Goal: Task Accomplishment & Management: Manage account settings

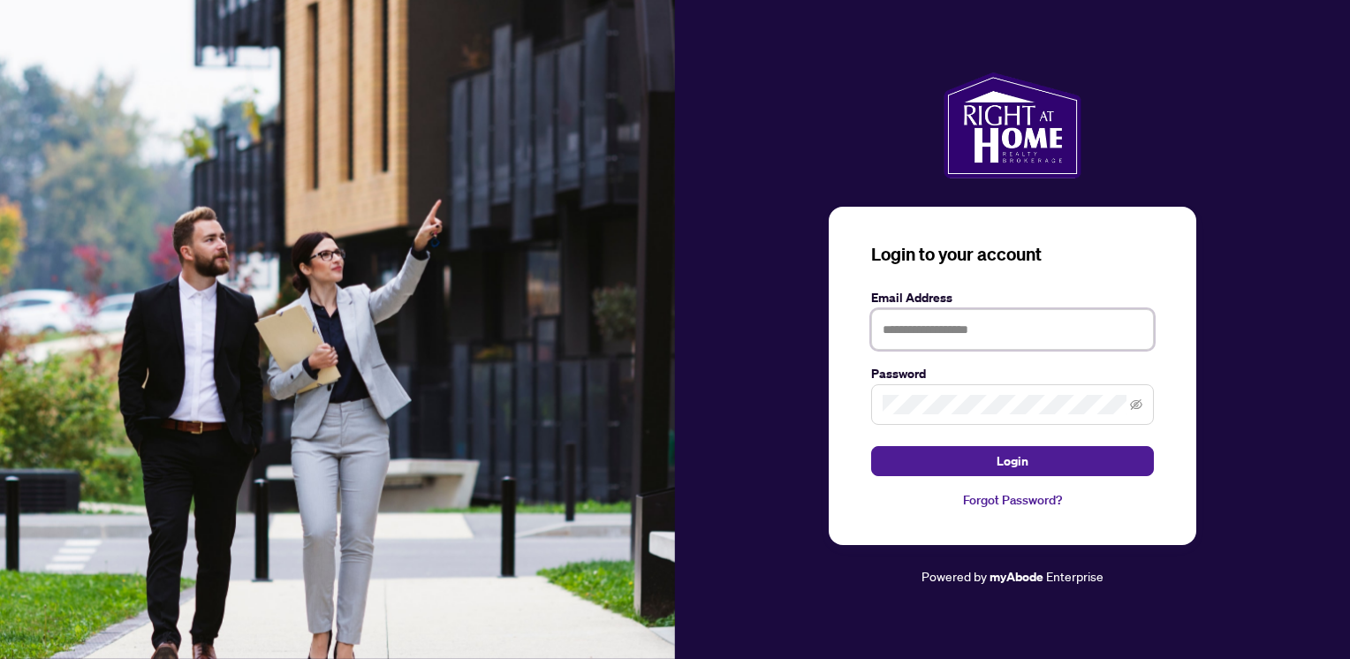
drag, startPoint x: 916, startPoint y: 332, endPoint x: 923, endPoint y: 341, distance: 11.3
click at [916, 332] on input "text" at bounding box center [1012, 329] width 283 height 41
type input "**********"
click at [871, 446] on button "Login" at bounding box center [1012, 461] width 283 height 30
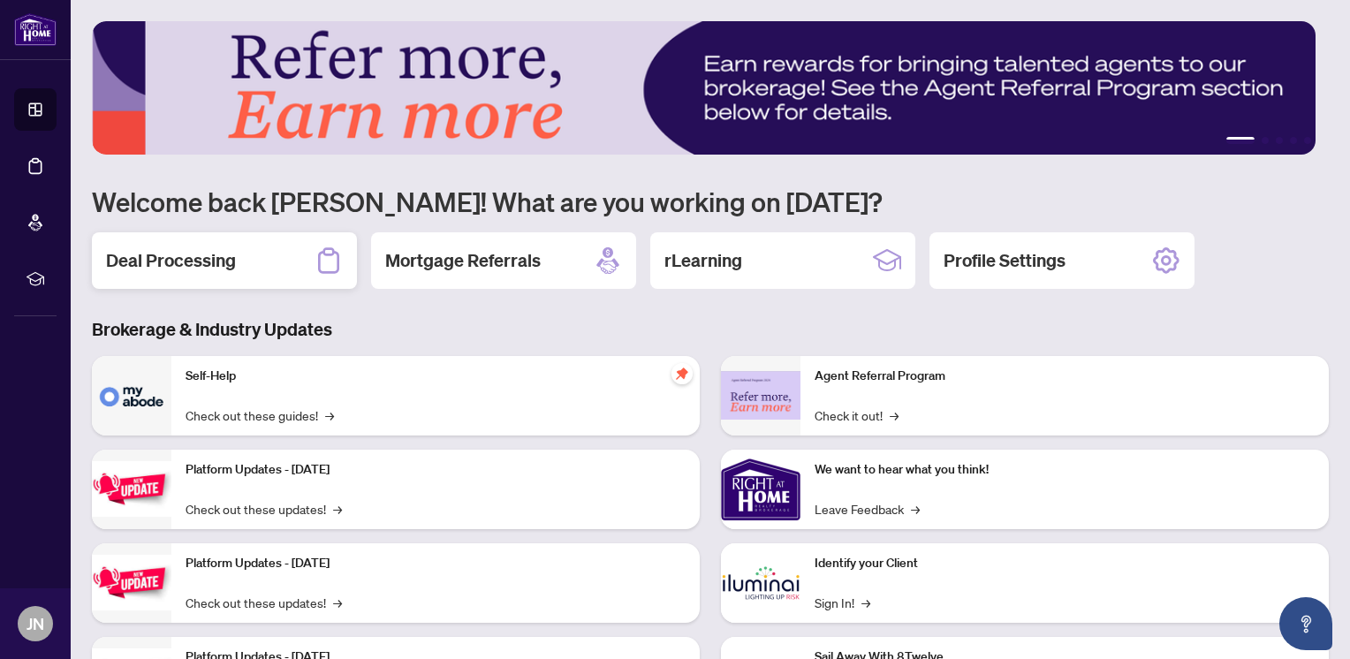
click at [226, 269] on h2 "Deal Processing" at bounding box center [171, 260] width 130 height 25
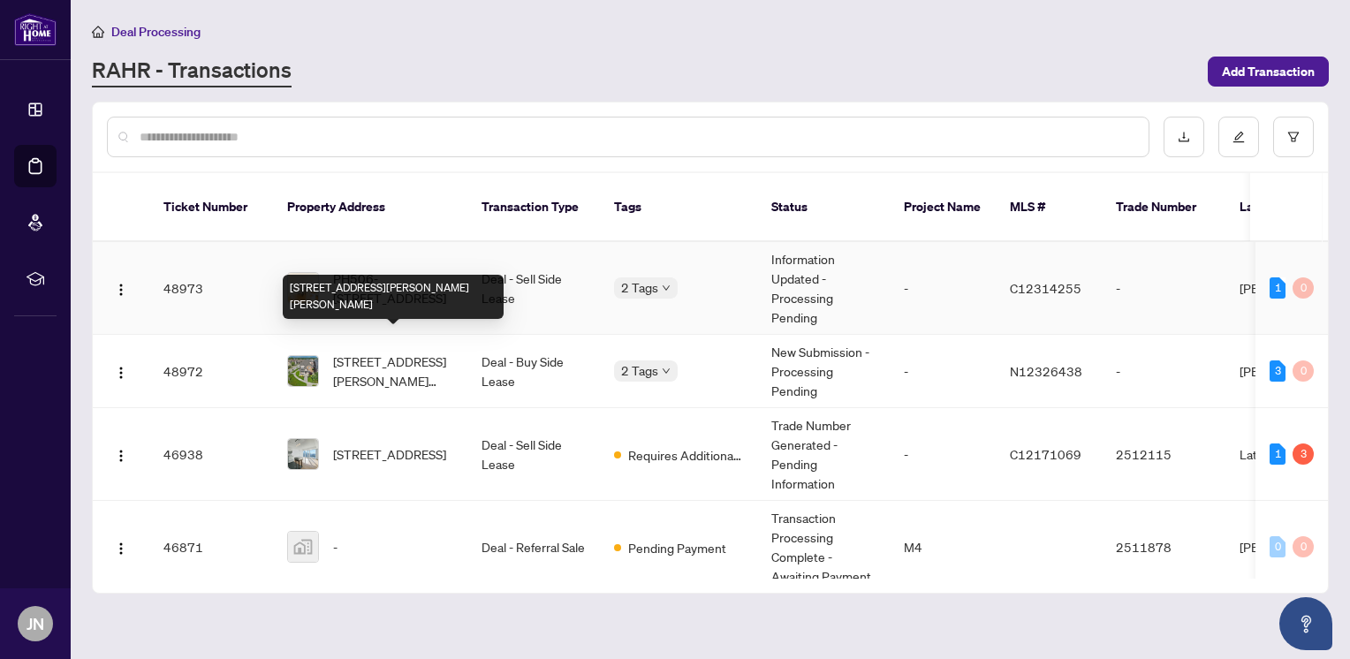
click at [378, 277] on span "PH506-[STREET_ADDRESS]" at bounding box center [393, 288] width 120 height 39
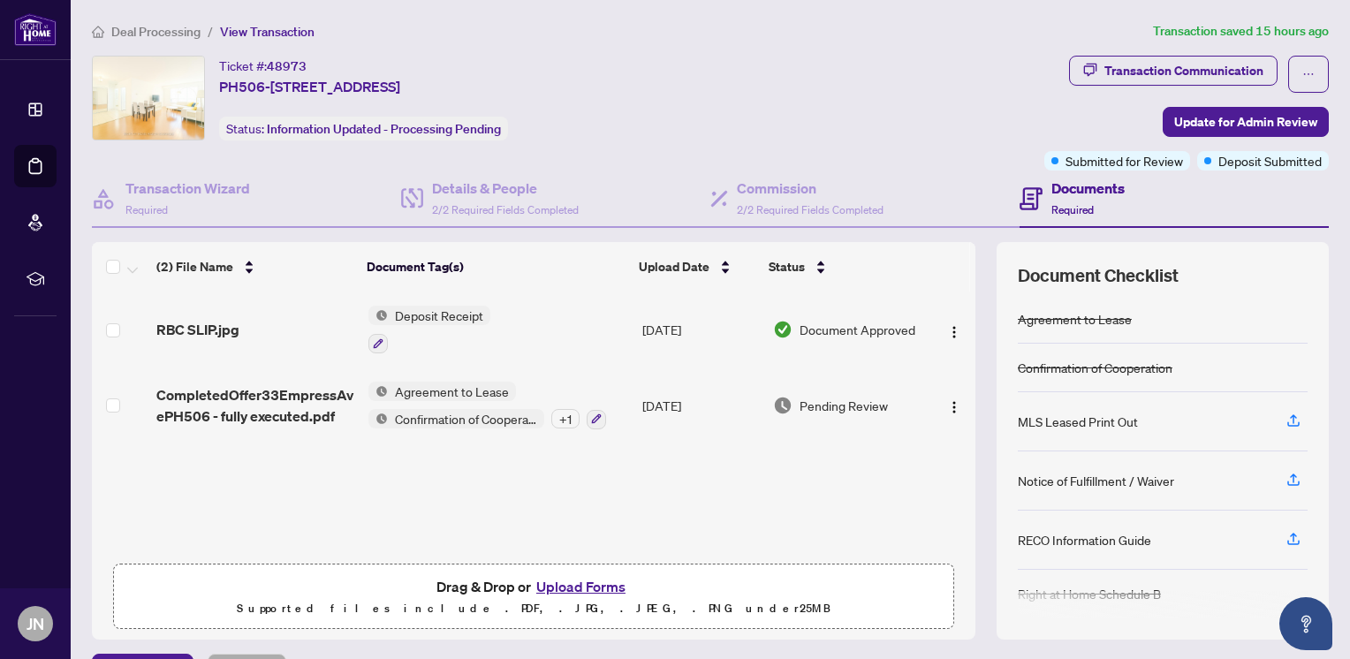
click at [459, 306] on span "Deposit Receipt" at bounding box center [439, 315] width 102 height 19
click at [349, 400] on span "Deposit Receipt" at bounding box center [396, 399] width 102 height 19
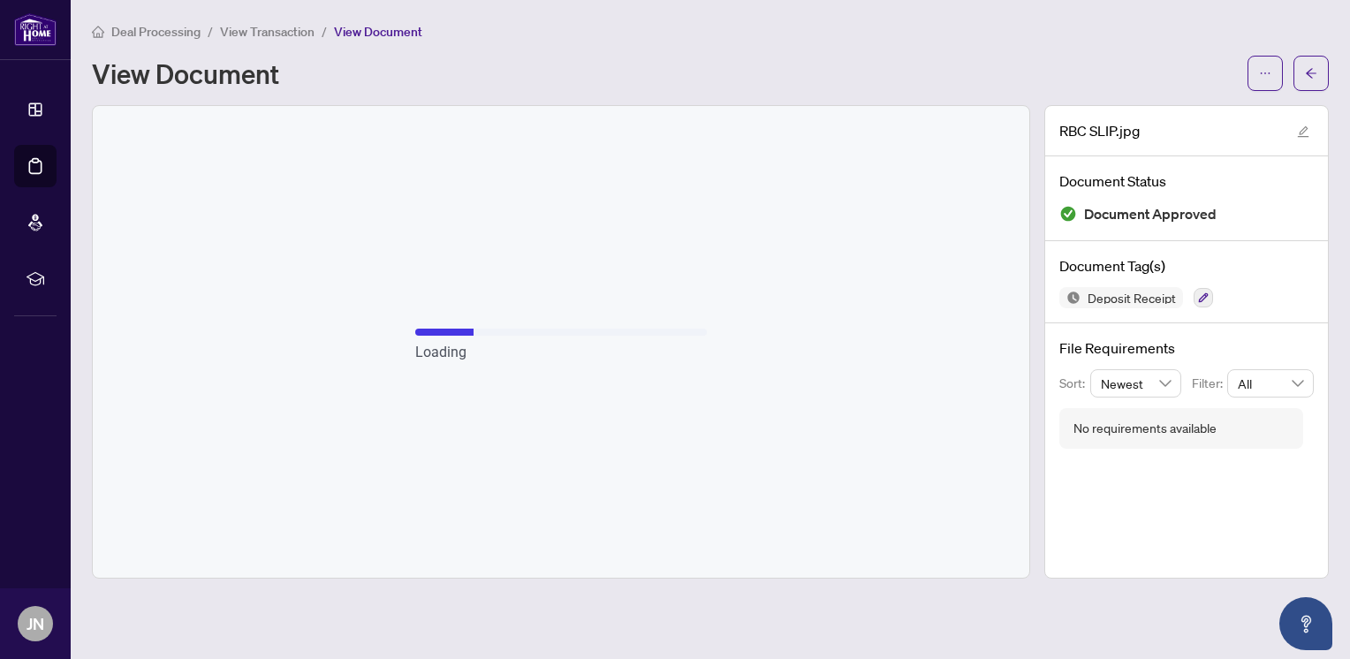
click at [781, 337] on div "Loading" at bounding box center [561, 342] width 937 height 472
click at [751, 284] on div "Loading" at bounding box center [561, 342] width 937 height 472
click at [498, 234] on div "Loading" at bounding box center [561, 342] width 937 height 472
click at [1303, 69] on button "button" at bounding box center [1310, 73] width 35 height 35
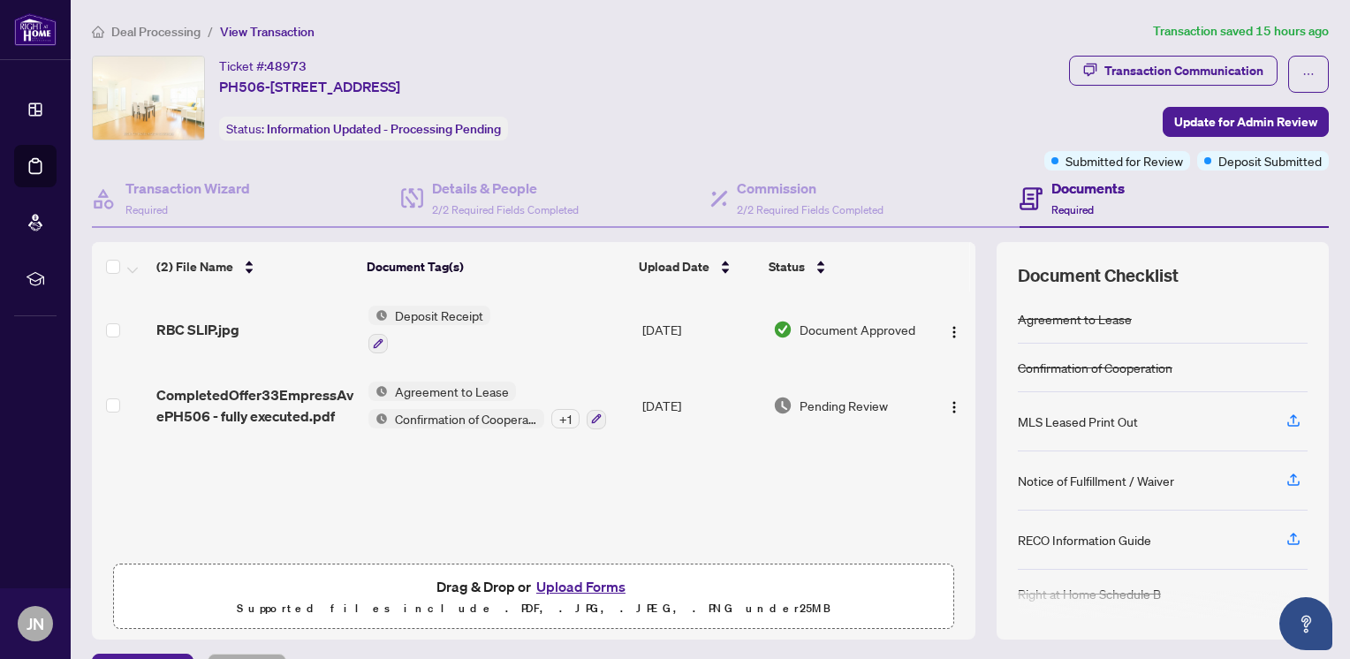
click at [105, 400] on td at bounding box center [120, 406] width 57 height 76
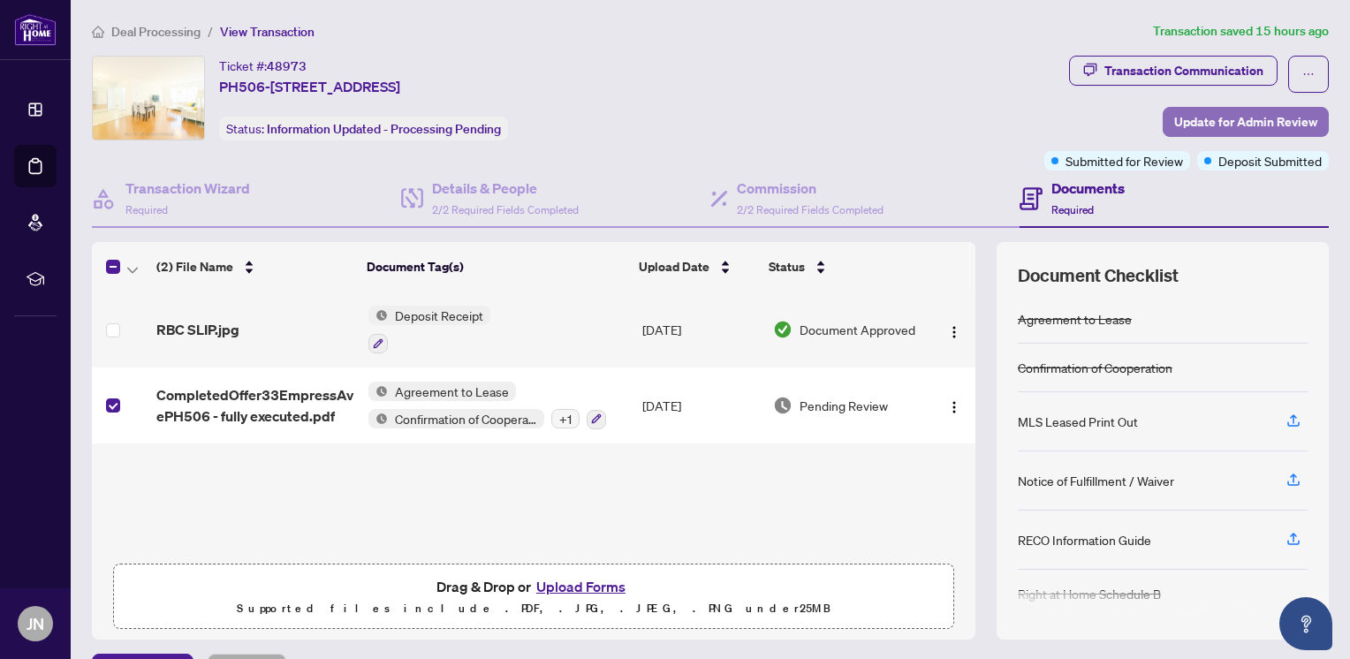
click at [1212, 117] on span "Update for Admin Review" at bounding box center [1245, 122] width 143 height 28
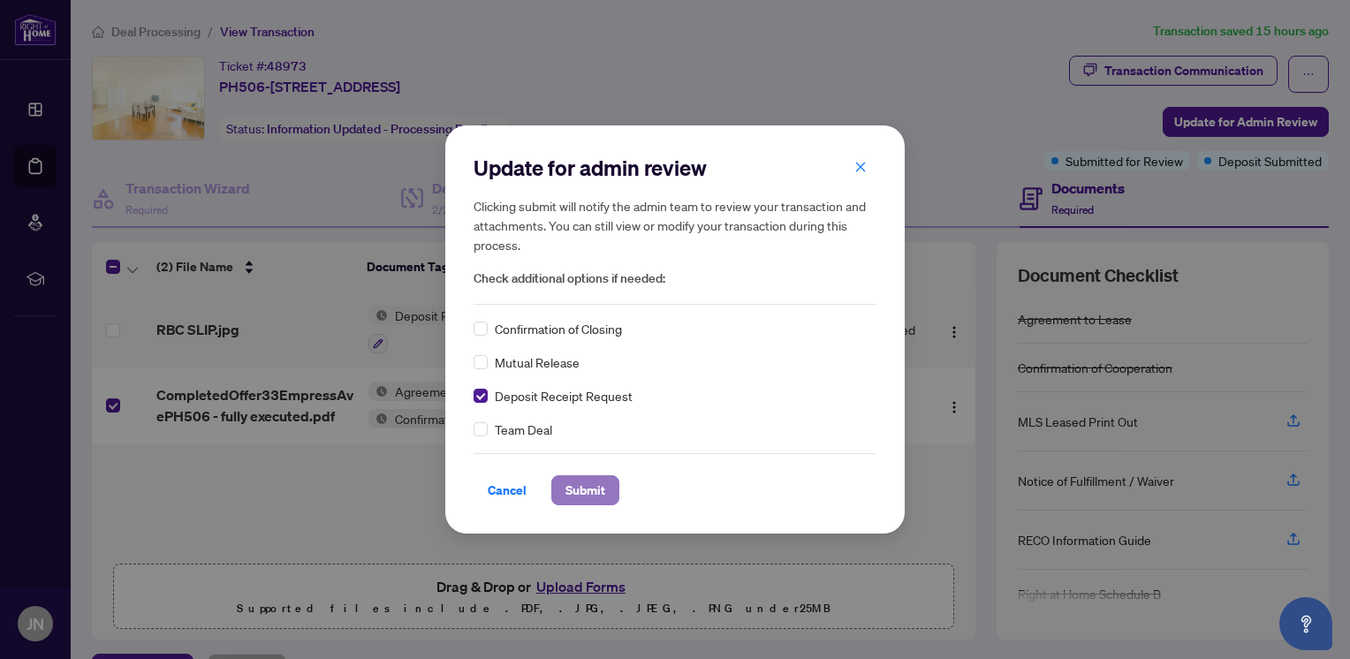
click at [578, 497] on span "Submit" at bounding box center [585, 490] width 40 height 28
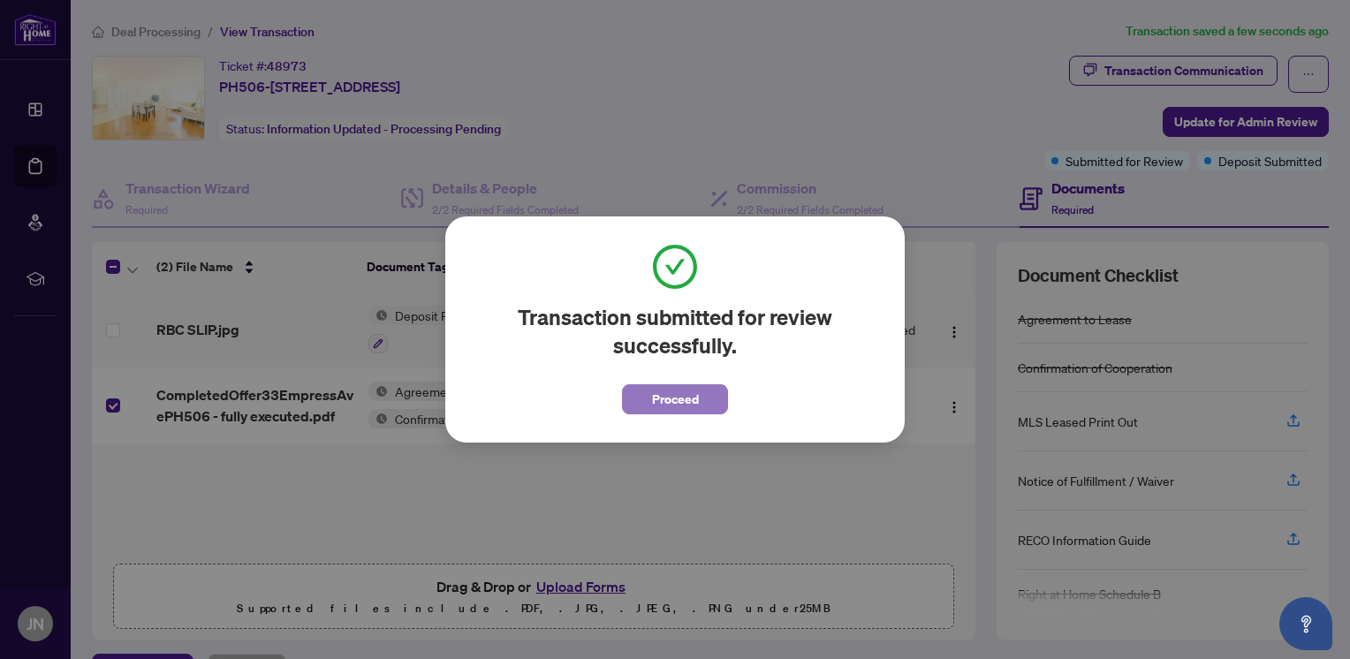
click at [689, 403] on span "Proceed" at bounding box center [675, 399] width 47 height 28
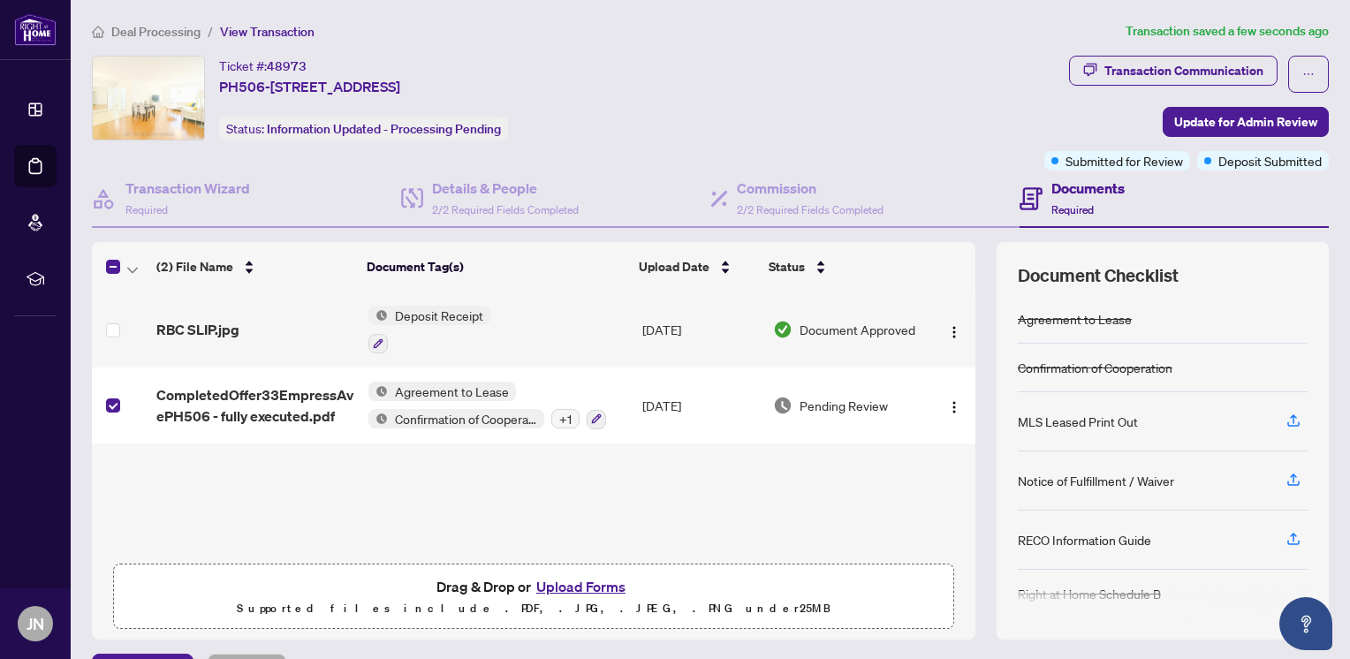
click at [254, 328] on div "RBC SLIP.jpg" at bounding box center [254, 329] width 197 height 21
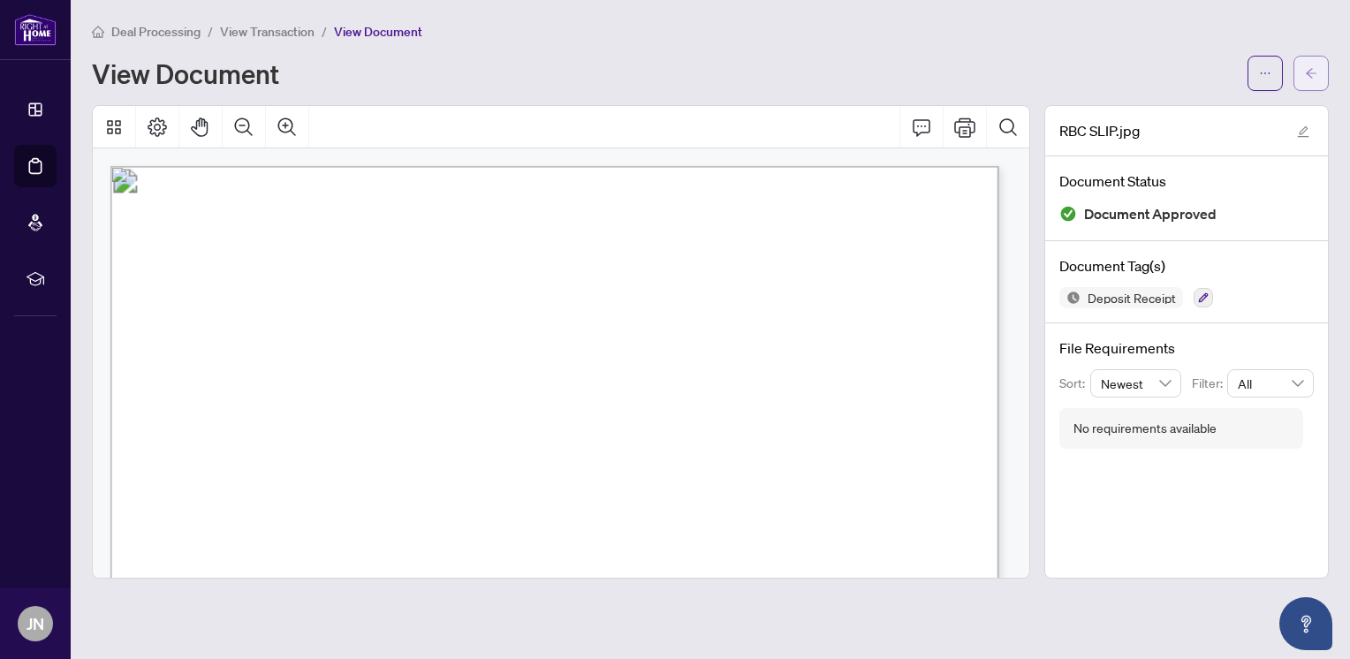
click at [1314, 69] on icon "arrow-left" at bounding box center [1311, 73] width 12 height 12
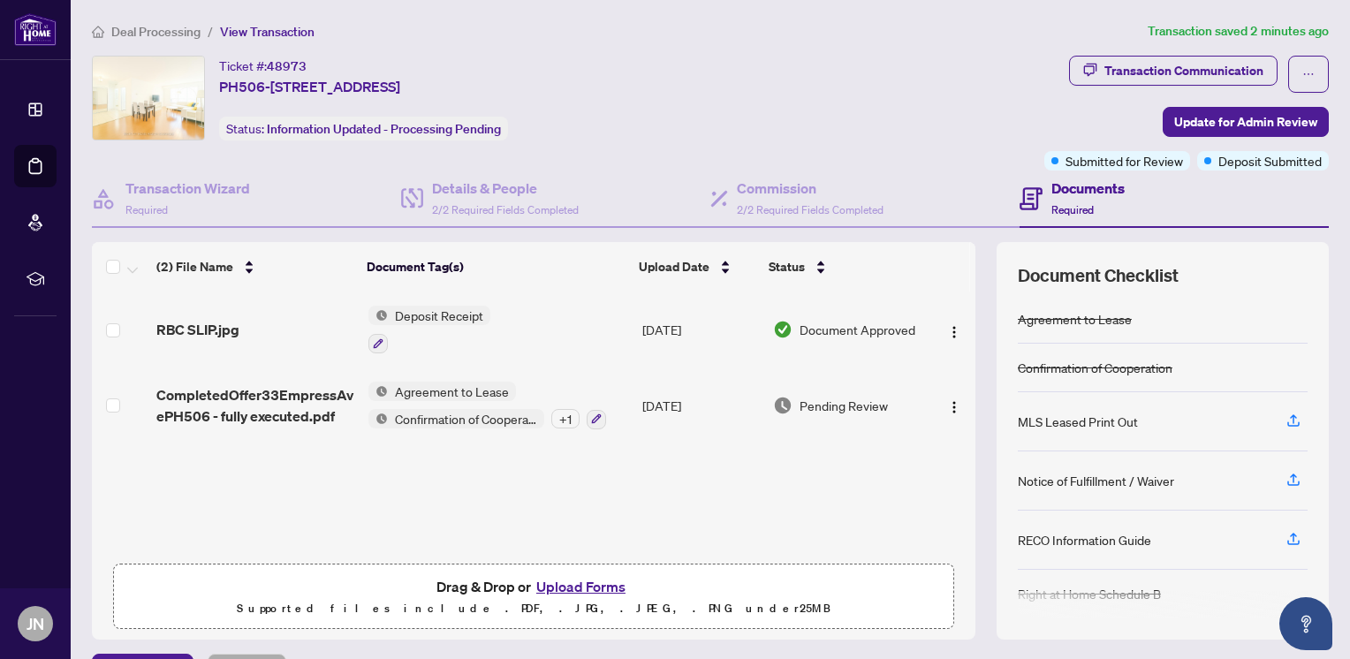
click at [589, 581] on button "Upload Forms" at bounding box center [581, 586] width 100 height 23
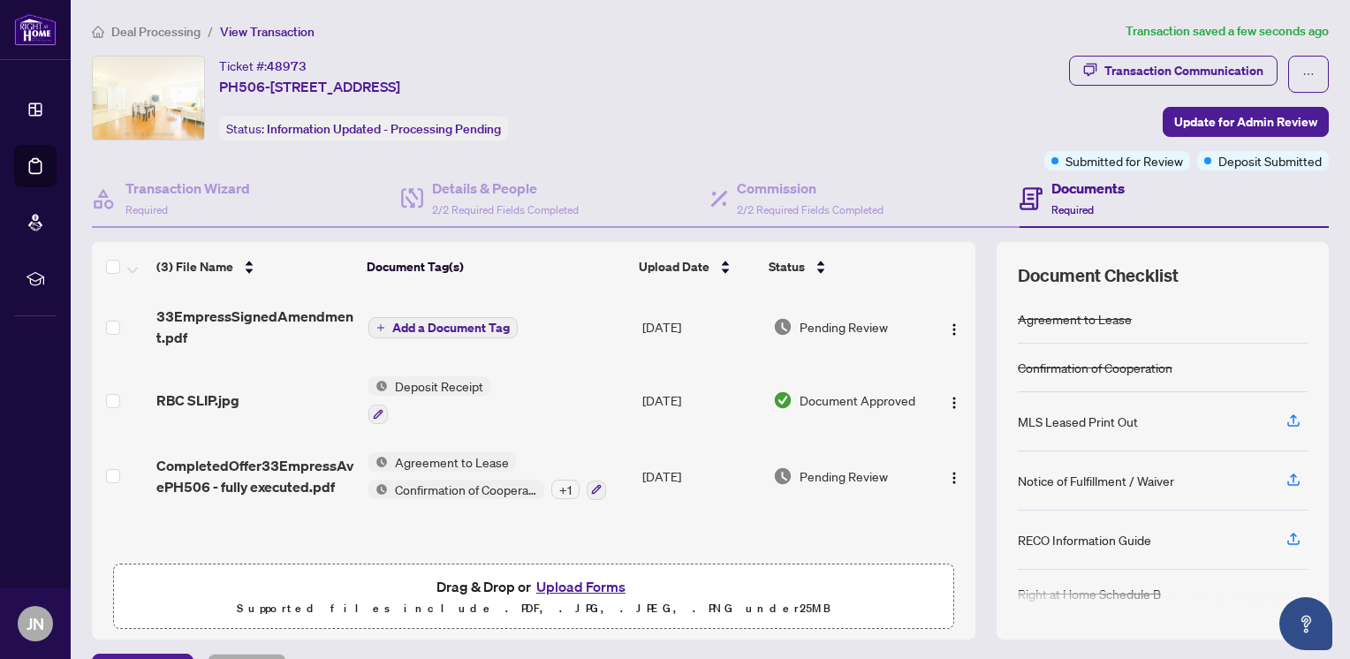
click at [414, 328] on span "Add a Document Tag" at bounding box center [451, 328] width 118 height 12
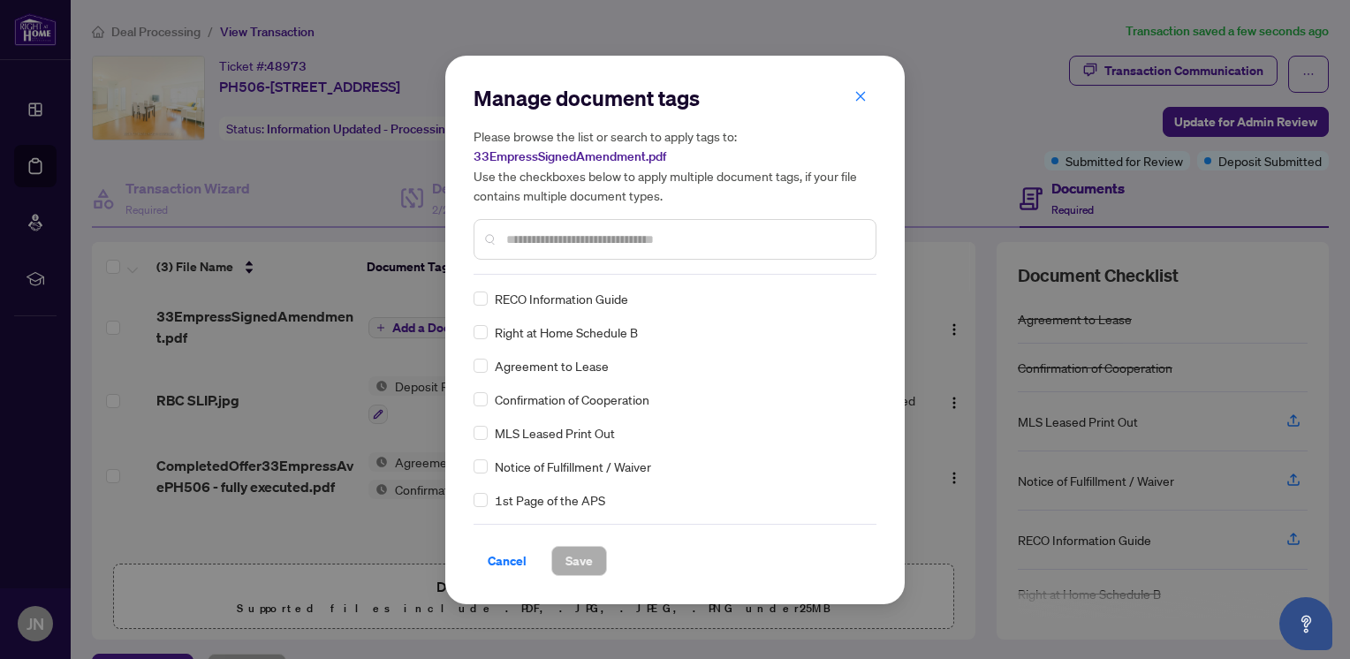
click at [622, 247] on input "text" at bounding box center [683, 239] width 355 height 19
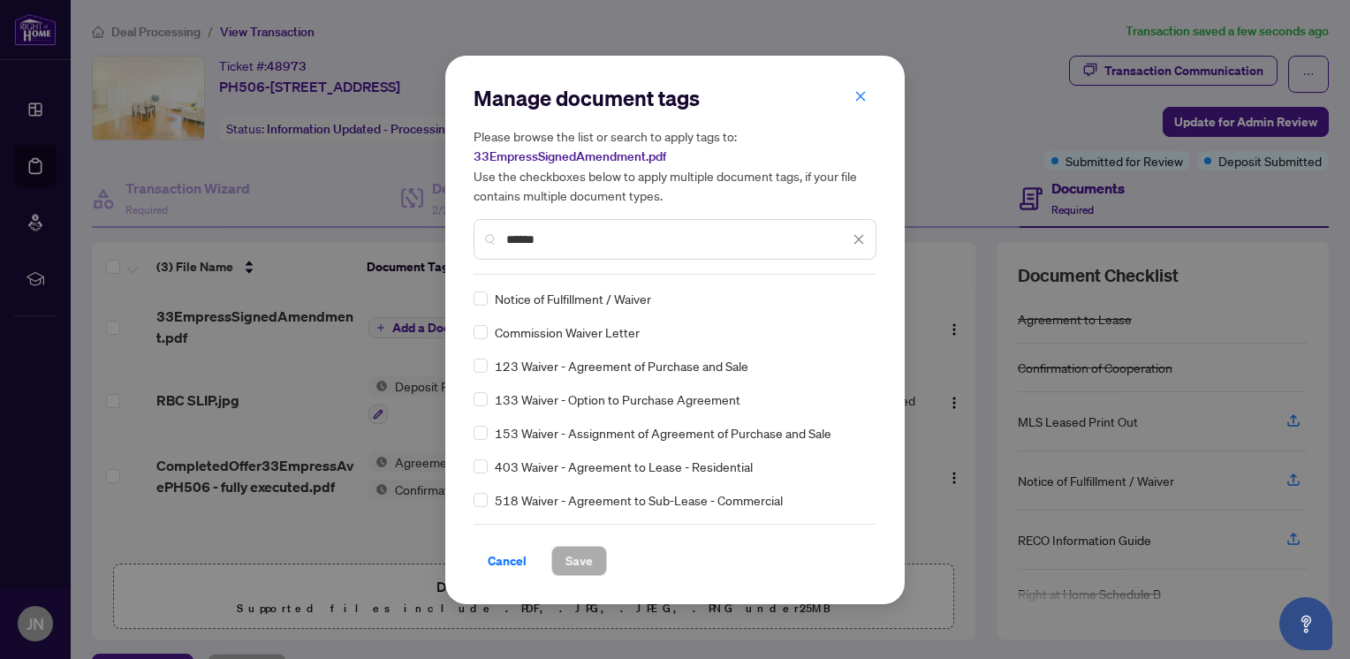
drag, startPoint x: 576, startPoint y: 238, endPoint x: 318, endPoint y: 230, distance: 258.1
click at [318, 230] on div "Manage document tags Please browse the list or search to apply tags to: 33Empre…" at bounding box center [675, 329] width 1350 height 659
type input "*"
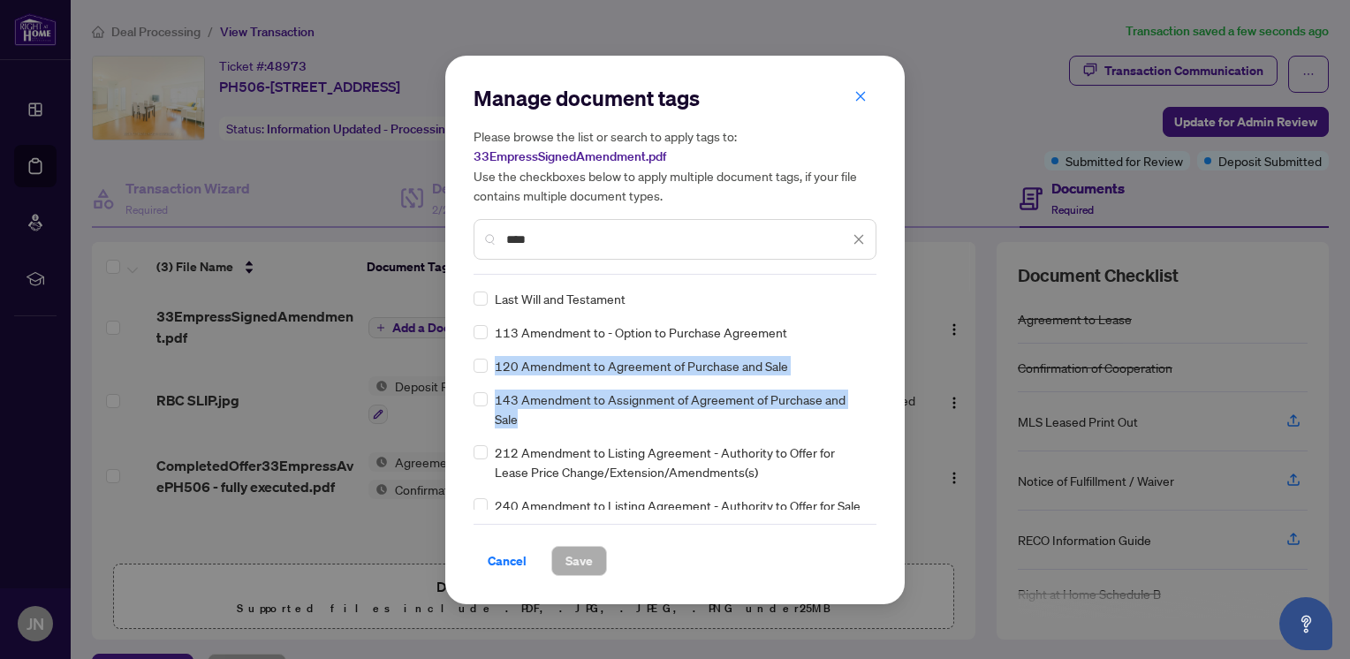
drag, startPoint x: 870, startPoint y: 319, endPoint x: 834, endPoint y: 416, distance: 103.7
click at [834, 416] on div "Last Will and Testament 113 Amendment to - Option to Purchase Agreement 120 Ame…" at bounding box center [675, 399] width 403 height 221
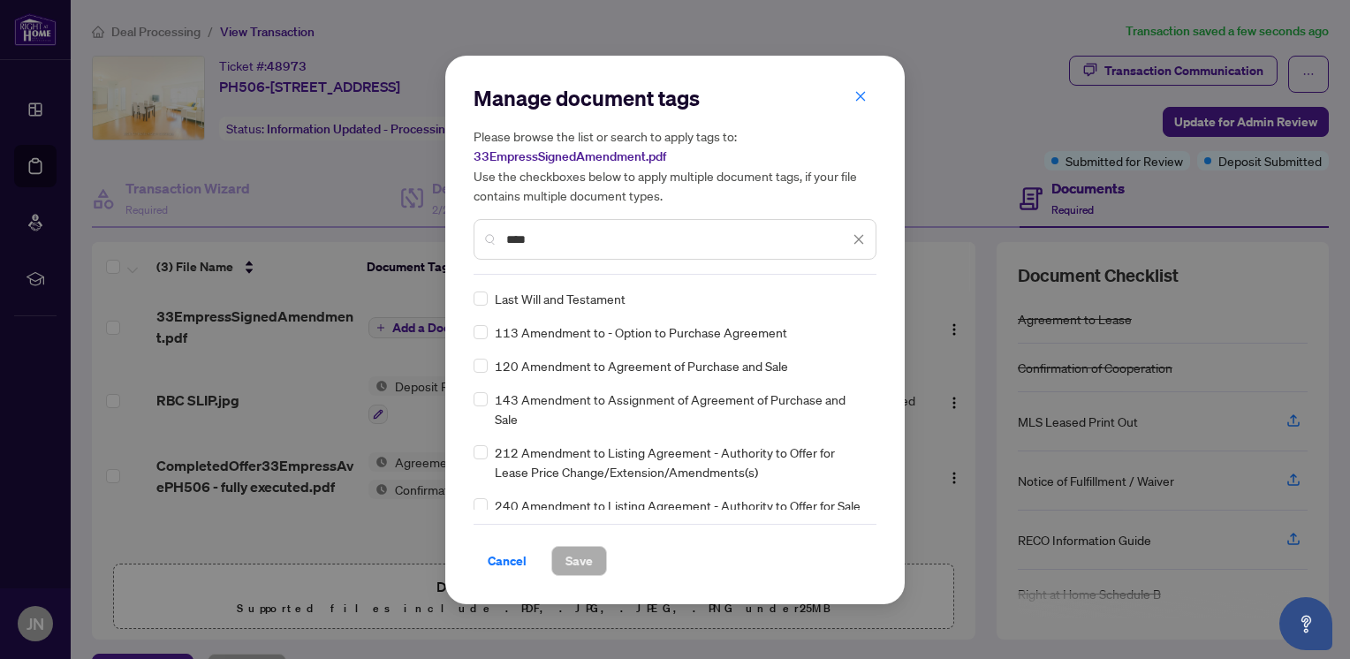
click at [629, 244] on input "****" at bounding box center [677, 239] width 343 height 19
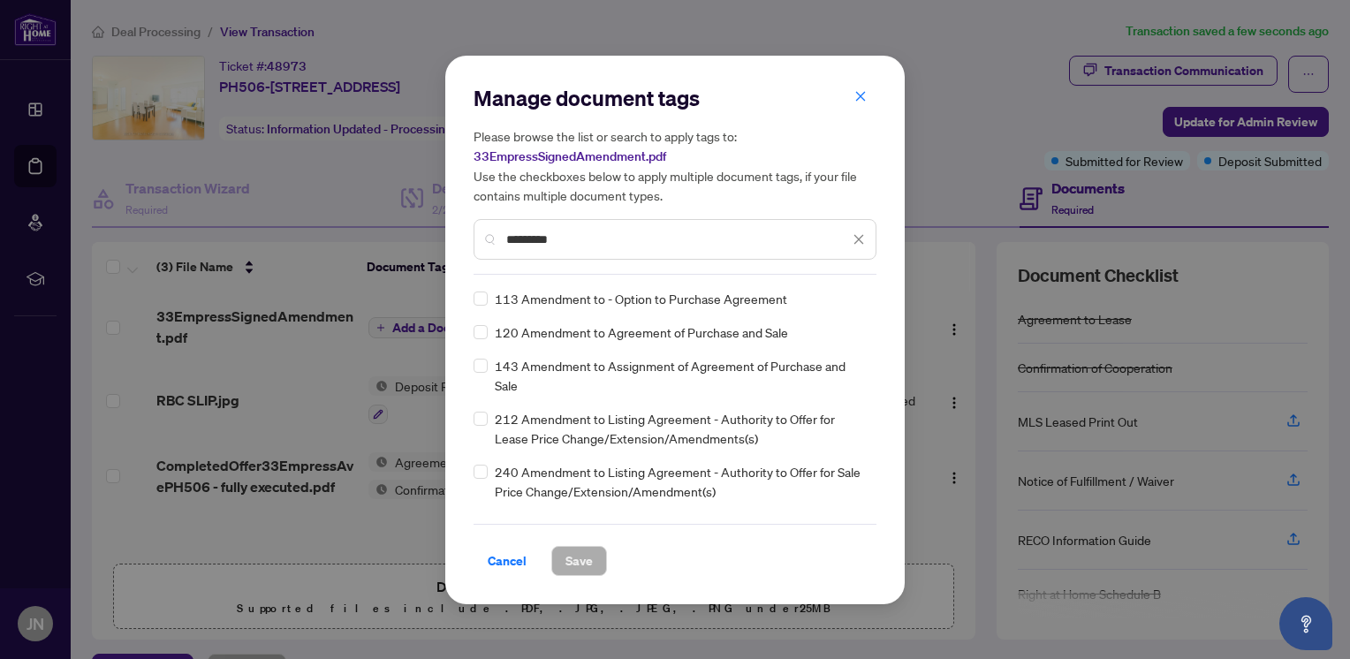
type input "*********"
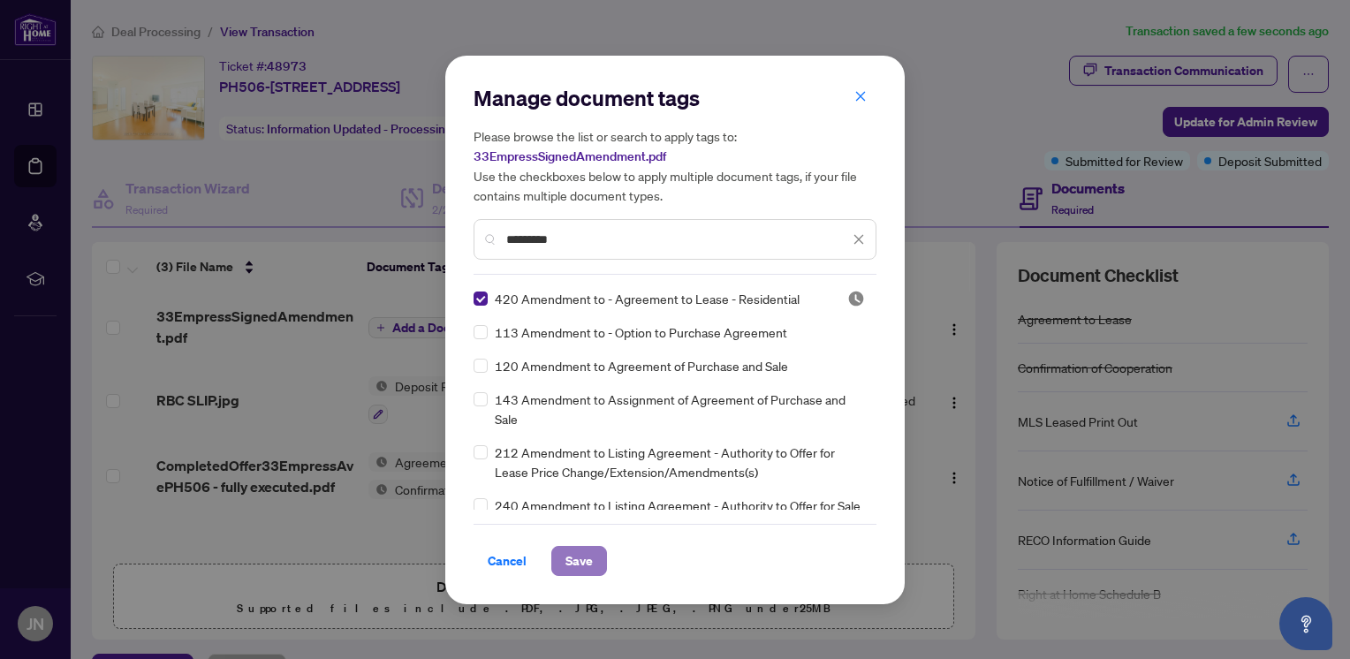
click at [562, 560] on button "Save" at bounding box center [579, 561] width 56 height 30
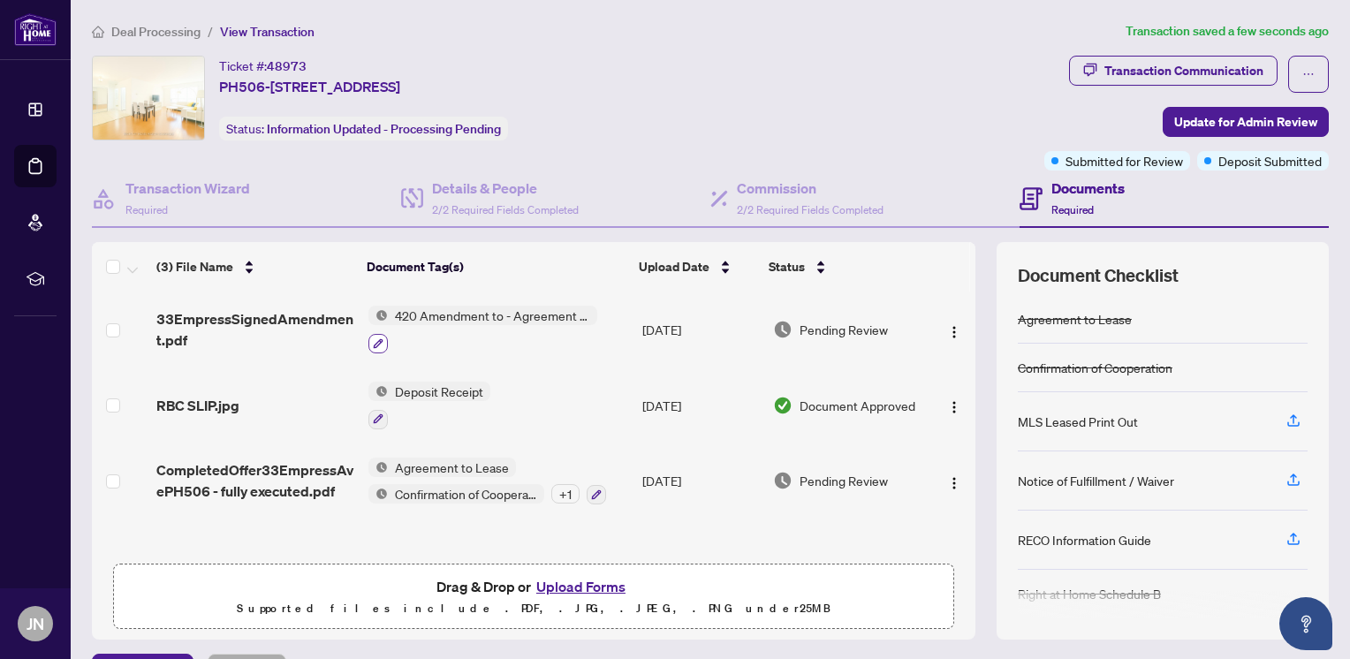
click at [375, 344] on icon "button" at bounding box center [378, 343] width 11 height 11
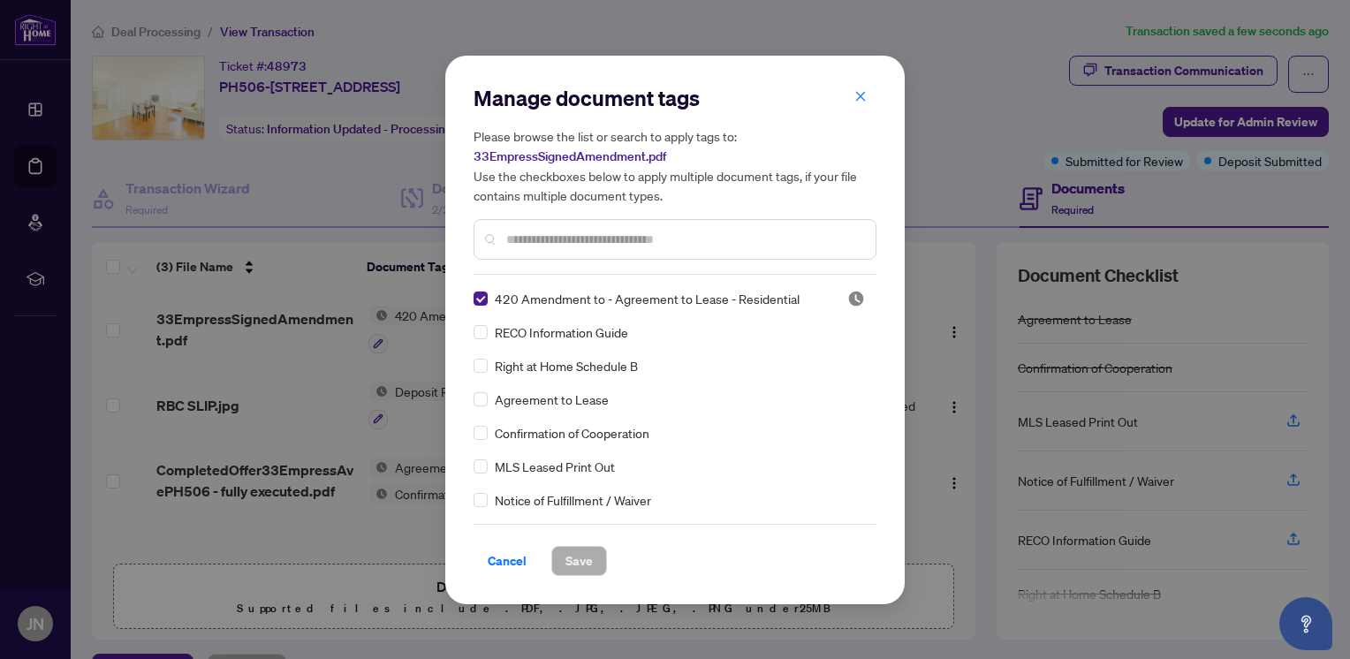
click at [549, 236] on input "text" at bounding box center [683, 239] width 355 height 19
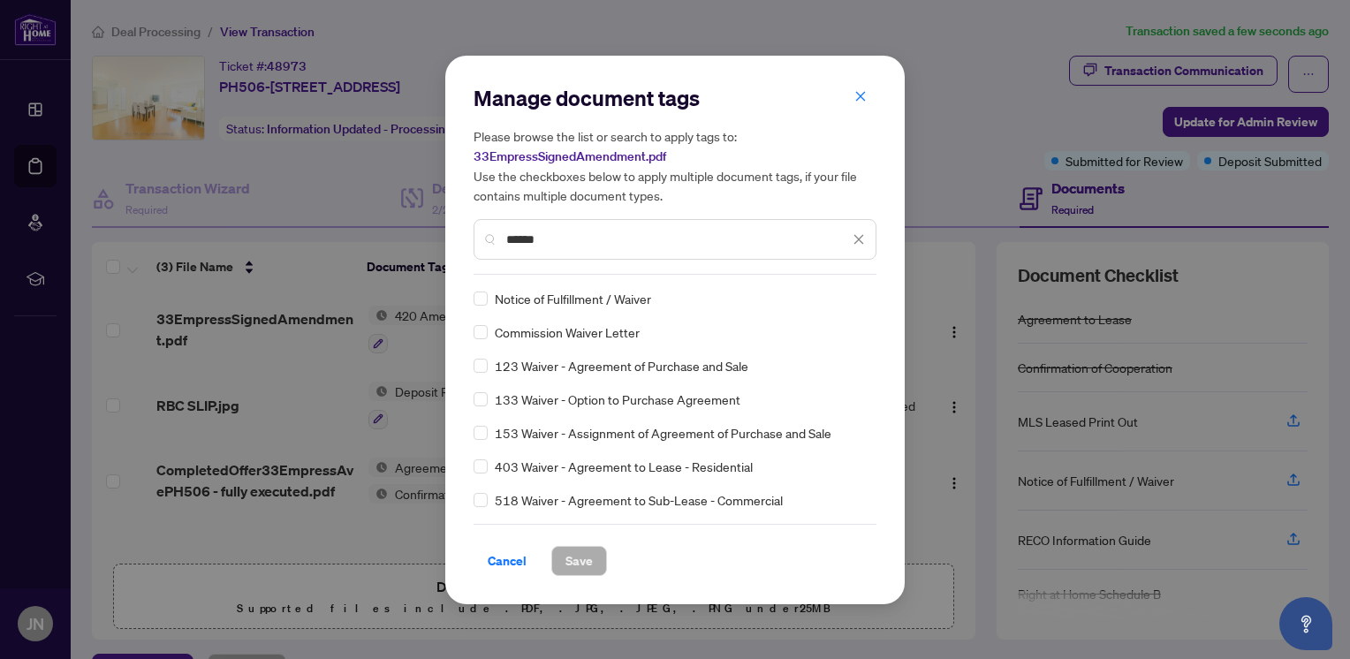
type input "******"
click at [570, 562] on span "Save" at bounding box center [578, 561] width 27 height 28
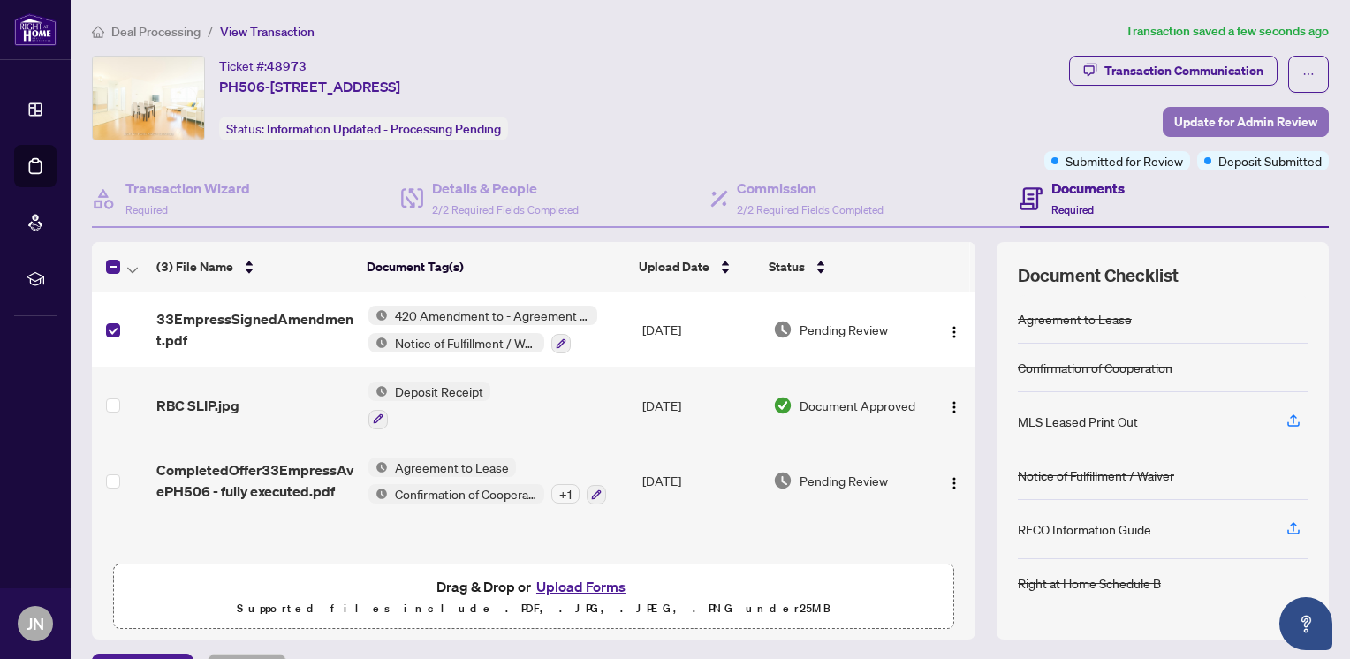
click at [1229, 115] on span "Update for Admin Review" at bounding box center [1245, 122] width 143 height 28
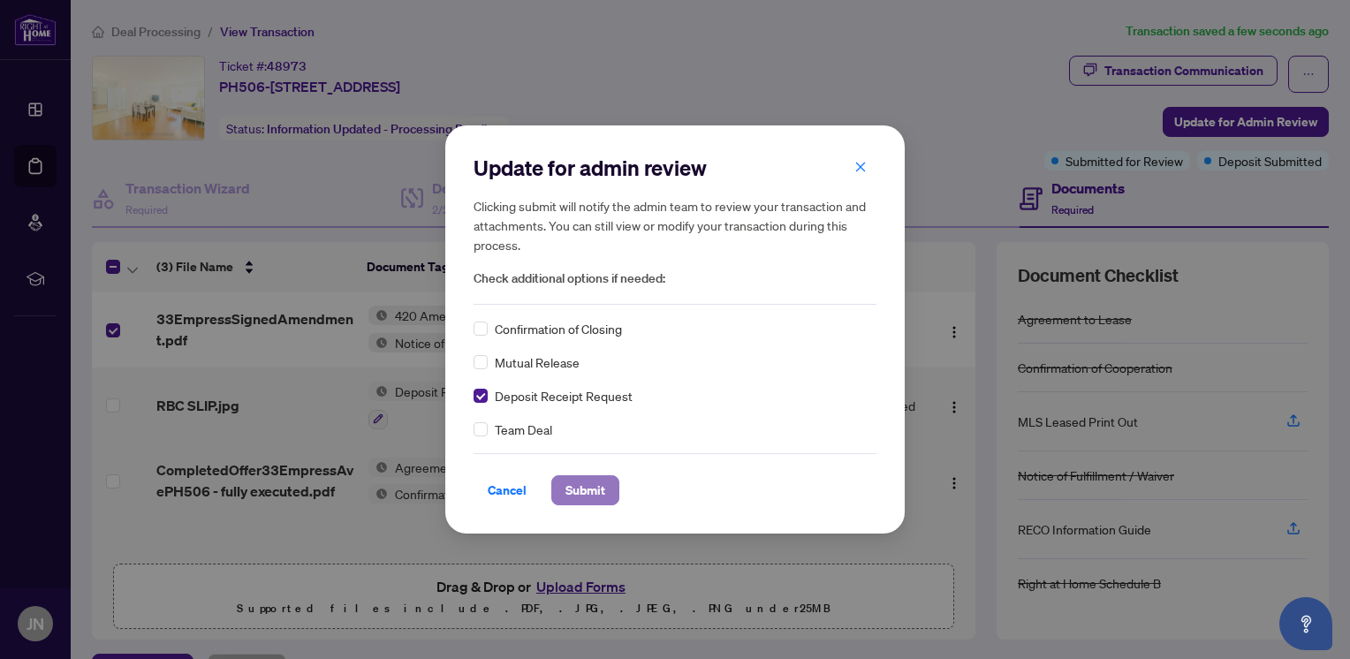
click at [573, 495] on span "Submit" at bounding box center [585, 490] width 40 height 28
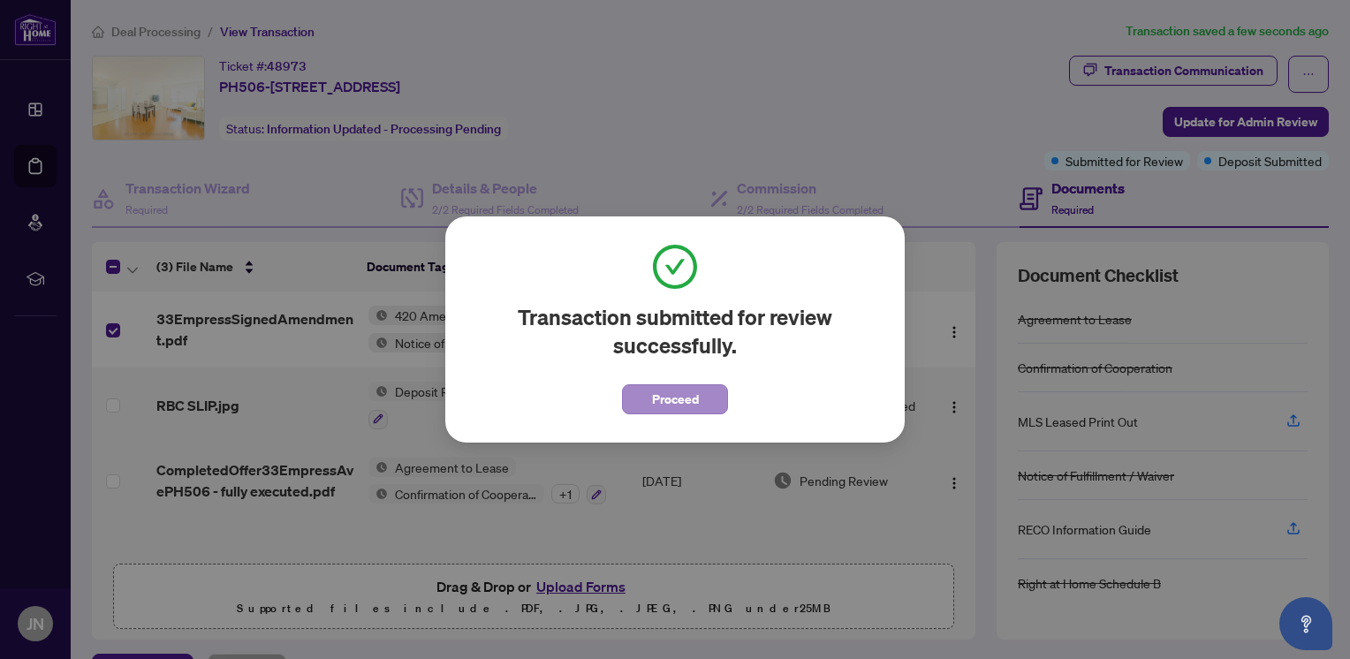
drag, startPoint x: 677, startPoint y: 422, endPoint x: 672, endPoint y: 400, distance: 22.5
click at [675, 414] on div "Transaction submitted for review successfully. Proceed Cancel OK" at bounding box center [674, 329] width 459 height 226
click at [673, 399] on span "Proceed" at bounding box center [675, 399] width 47 height 28
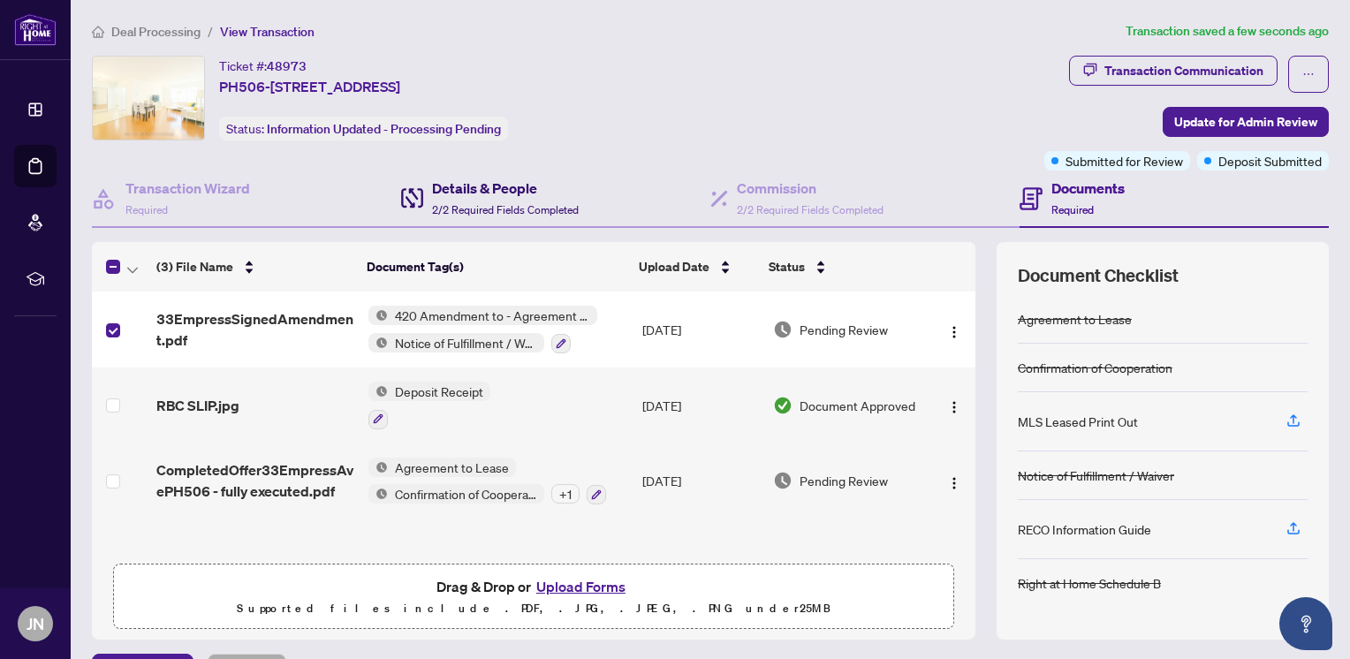
click at [481, 193] on h4 "Details & People" at bounding box center [505, 188] width 147 height 21
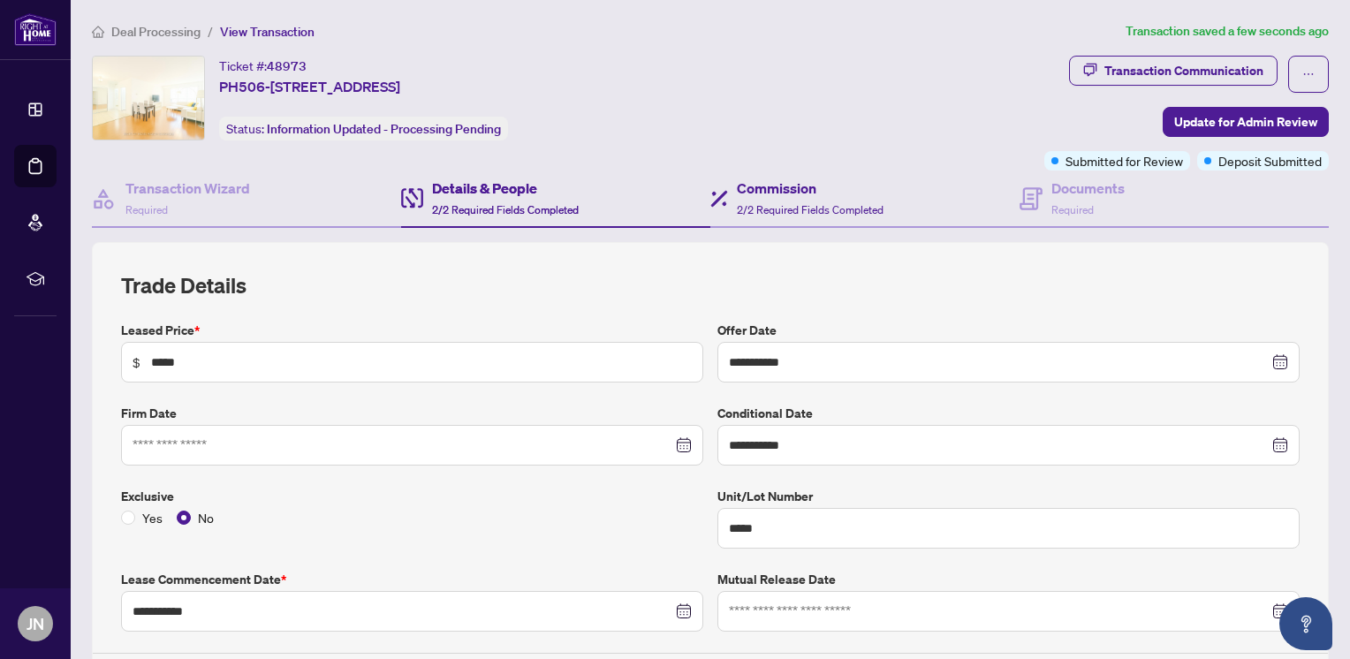
type input "**********"
click at [330, 602] on input "**********" at bounding box center [403, 611] width 540 height 19
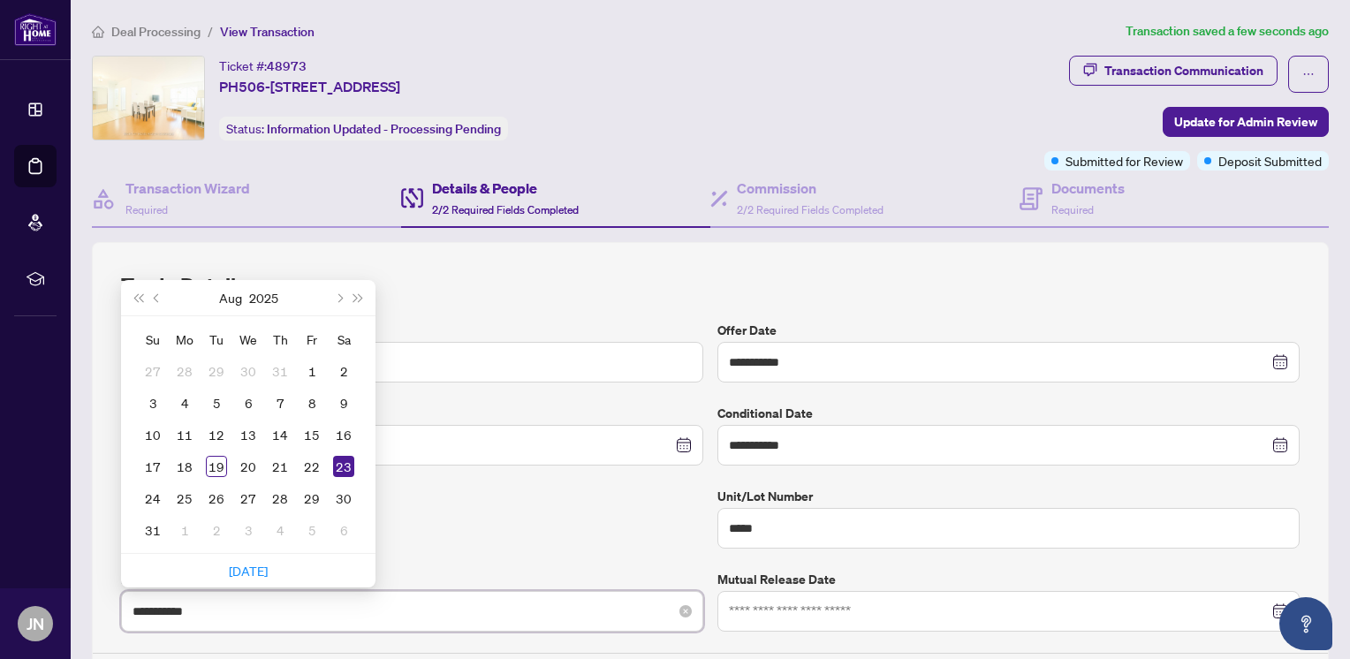
click at [167, 609] on input "**********" at bounding box center [403, 611] width 540 height 19
type input "**********"
click at [529, 536] on div "Exclusive Yes No" at bounding box center [412, 518] width 596 height 62
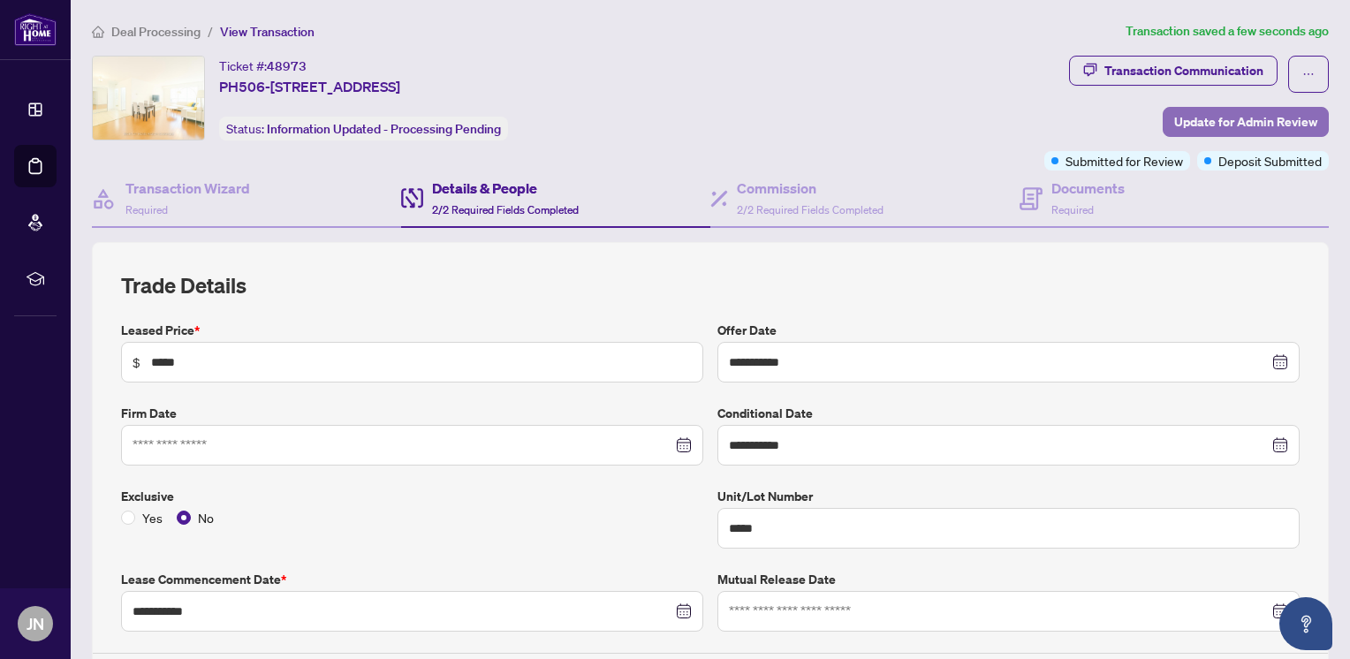
click at [1251, 123] on span "Update for Admin Review" at bounding box center [1245, 122] width 143 height 28
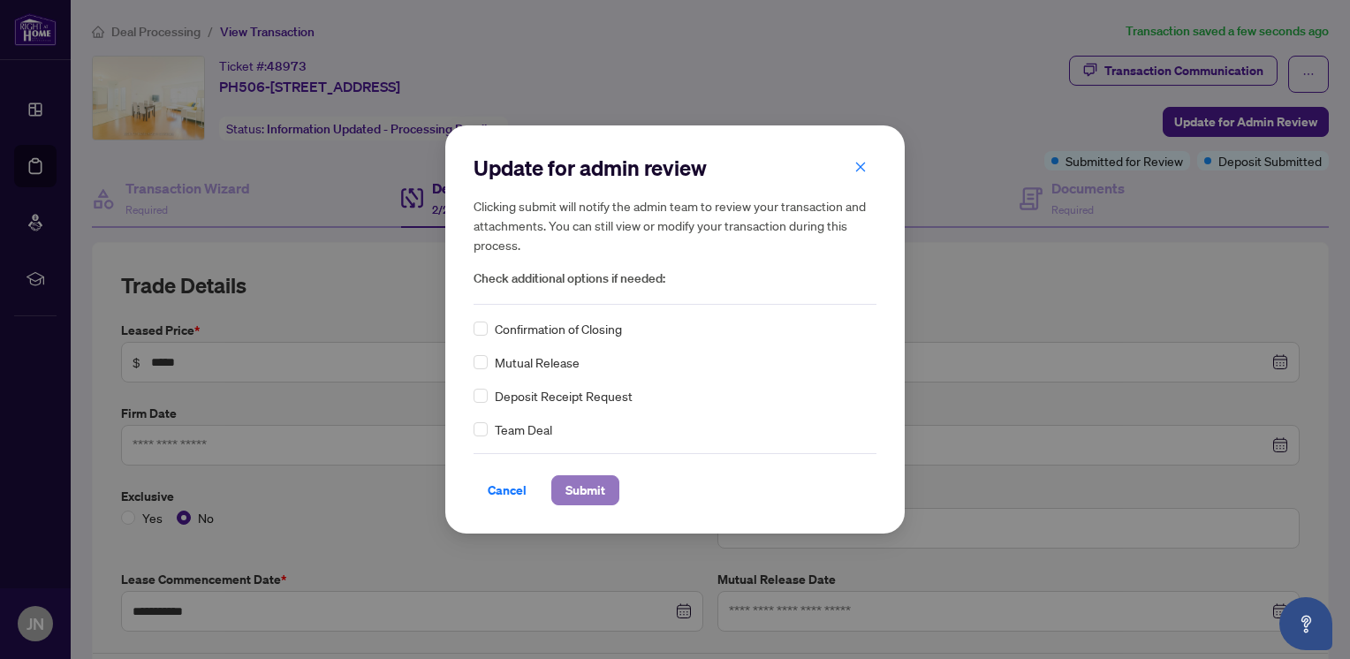
click at [580, 488] on span "Submit" at bounding box center [585, 490] width 40 height 28
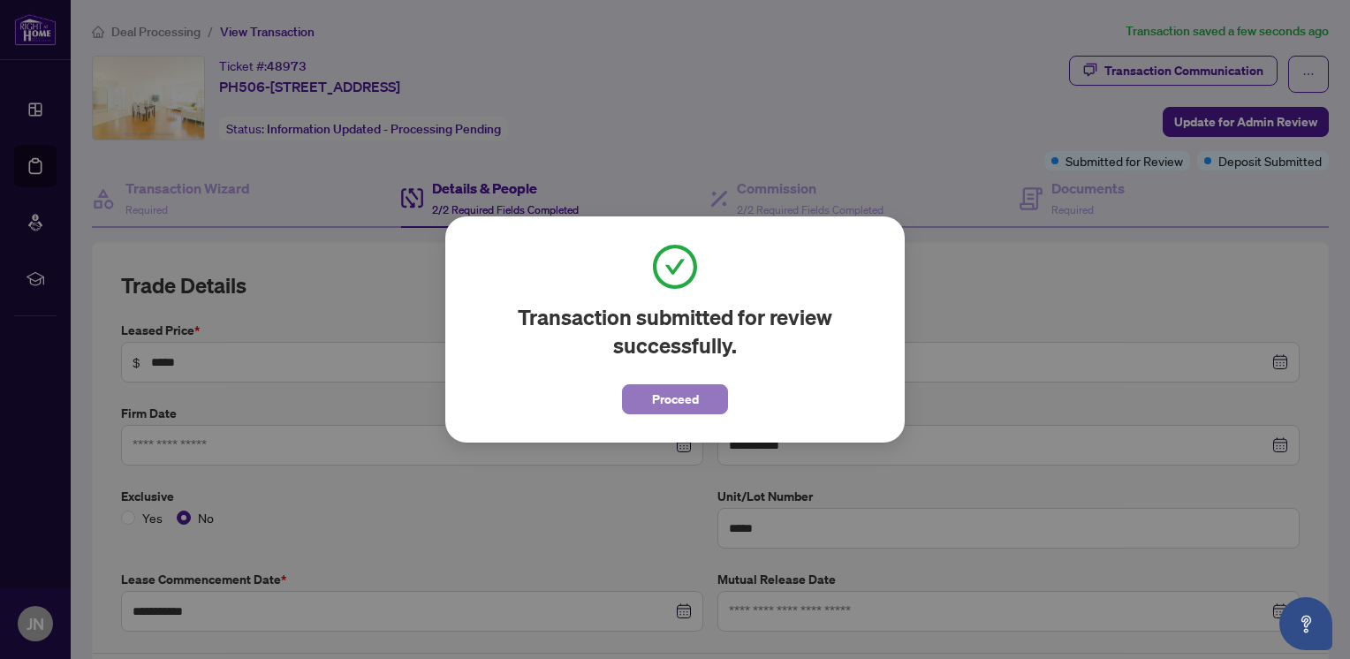
click at [645, 394] on button "Proceed" at bounding box center [675, 399] width 106 height 30
